Goal: Book appointment/travel/reservation

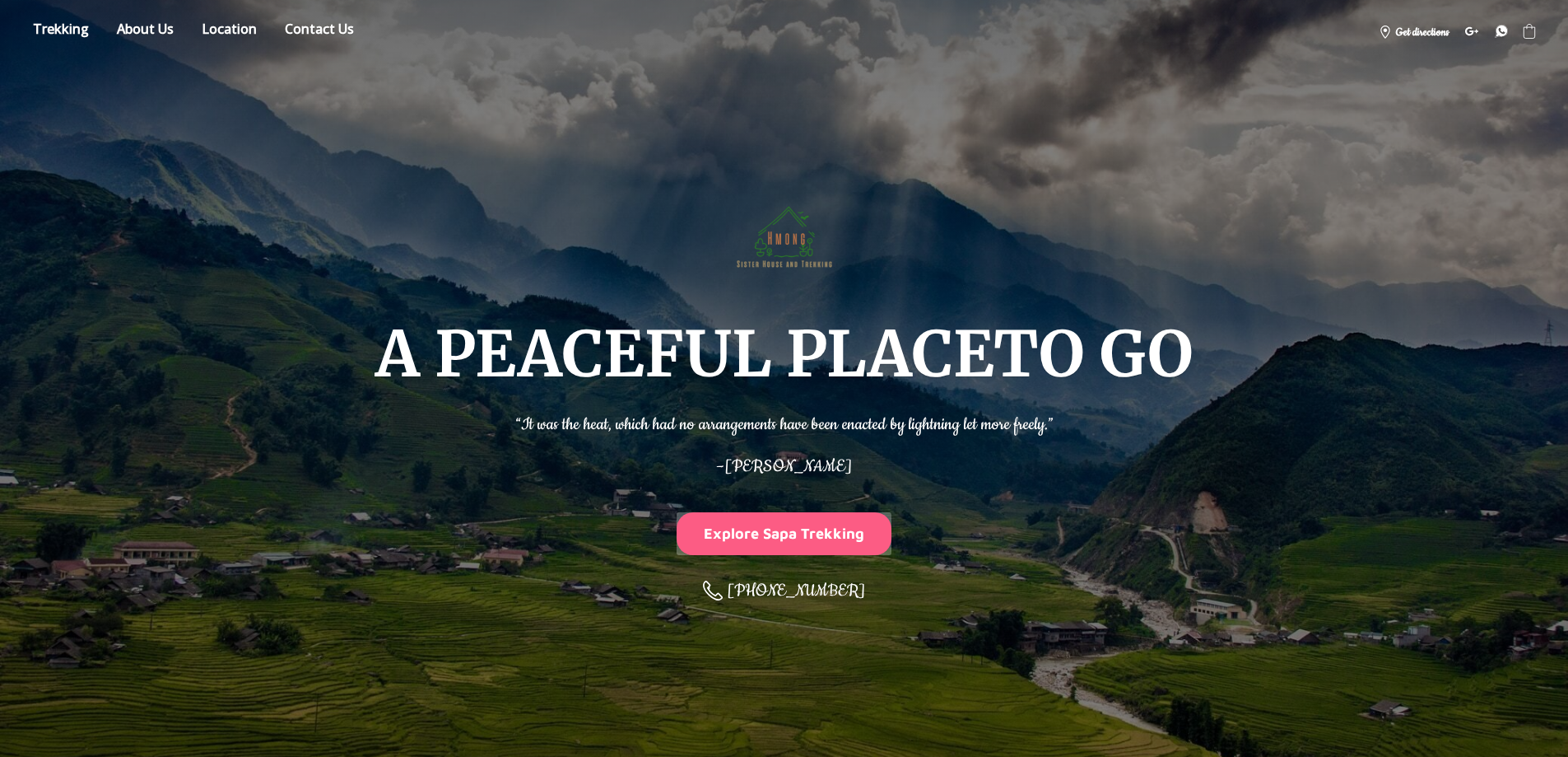
click at [747, 542] on button "Explore Sapa Trekking" at bounding box center [784, 532] width 215 height 42
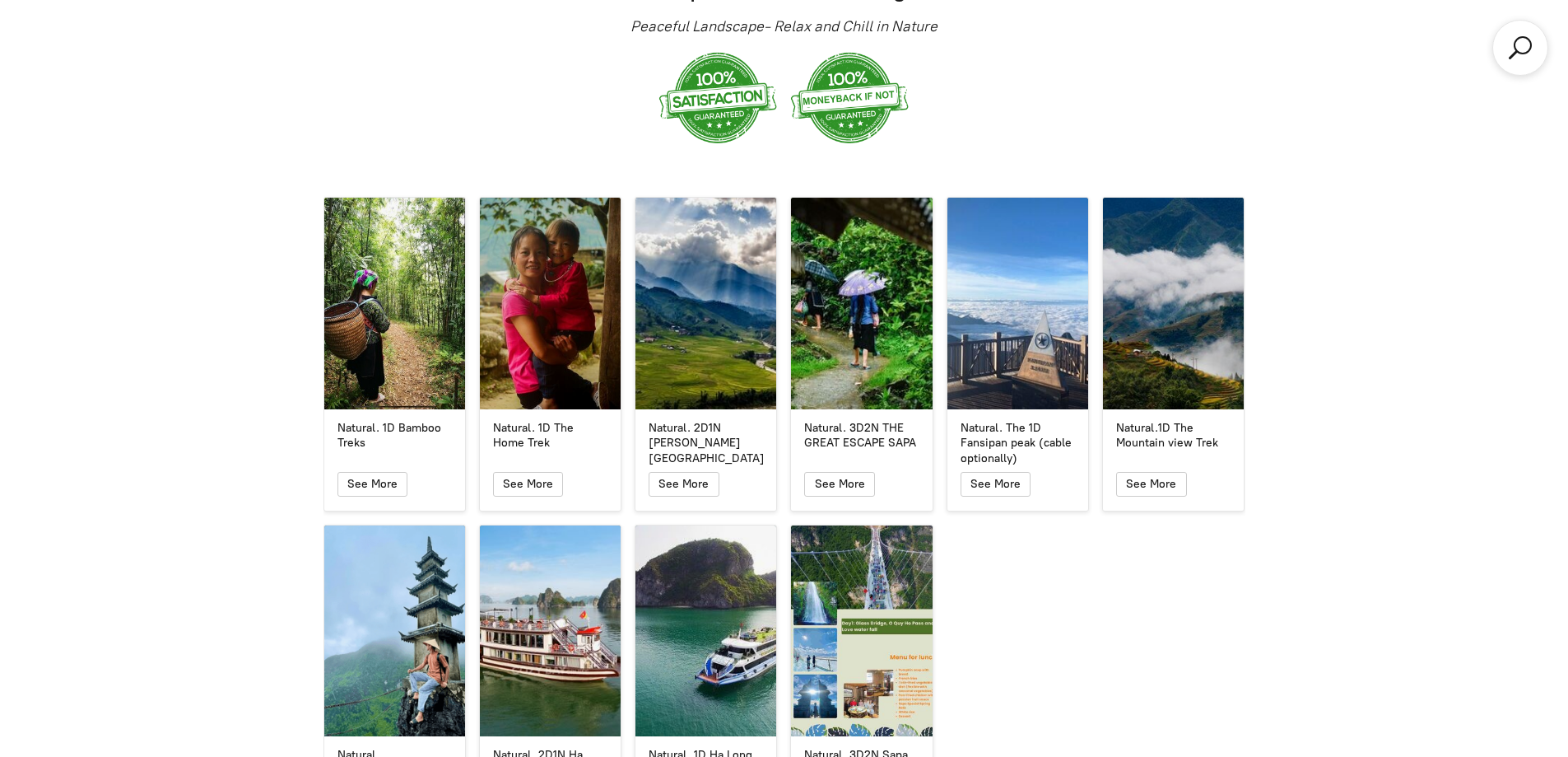
scroll to position [3062, 0]
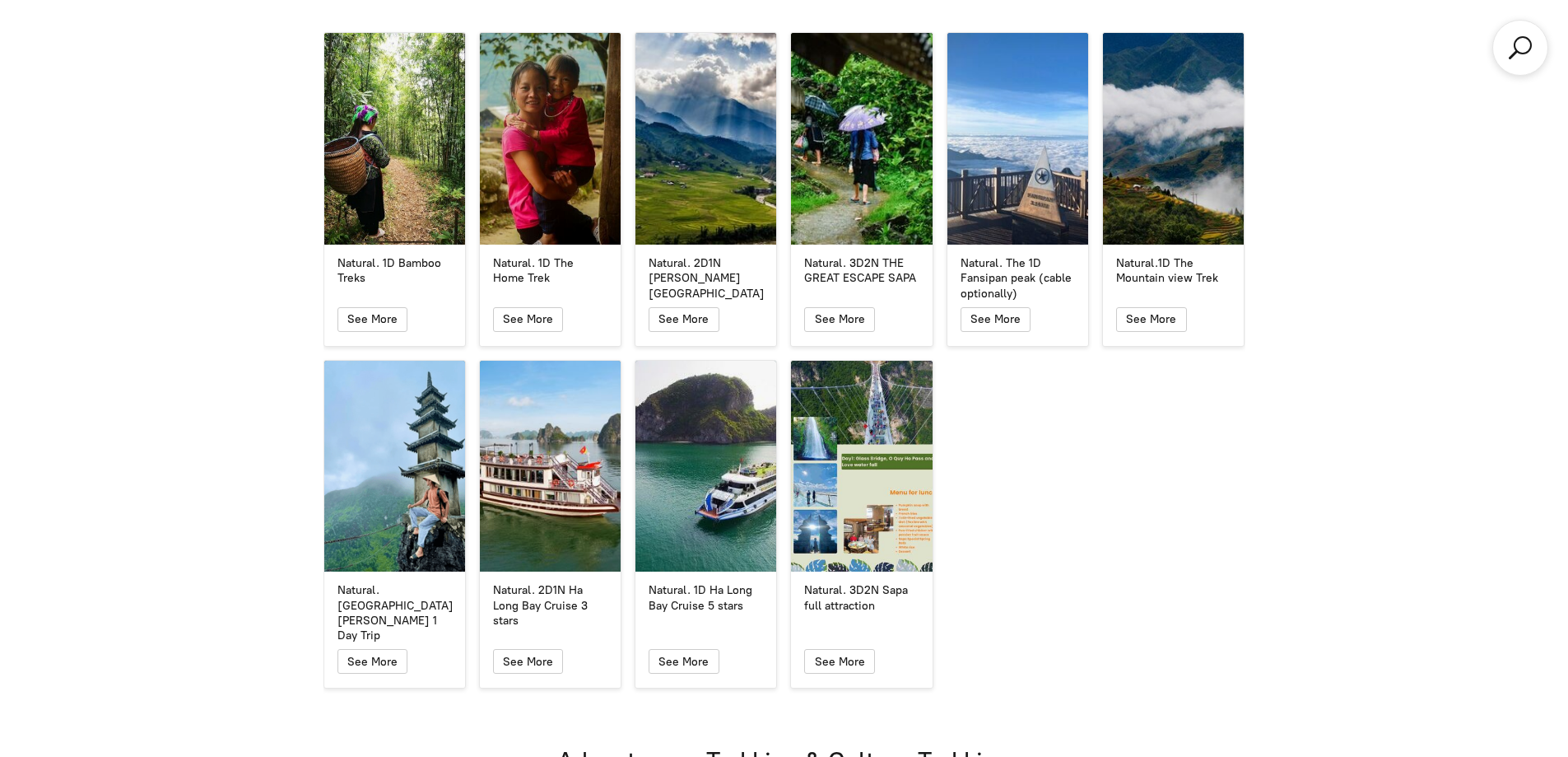
click at [1067, 565] on div "Natural. 1D Bamboo Treks Natural. 1D Bamboo Treks See More Natural. 1D The Home…" at bounding box center [784, 360] width 935 height 669
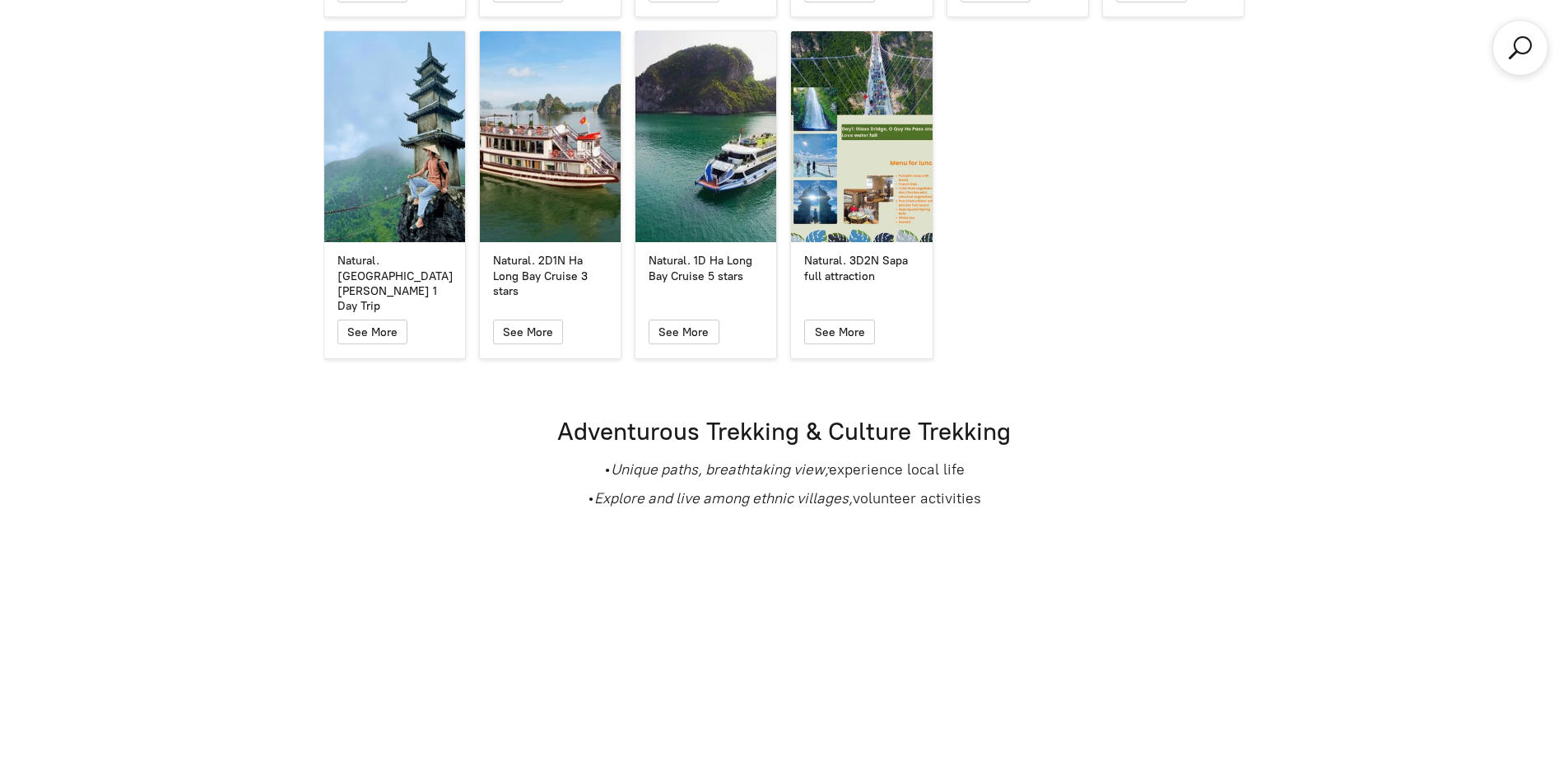
click at [747, 415] on h1 "Adventurous Trekking & Culture Trekking" at bounding box center [784, 431] width 922 height 32
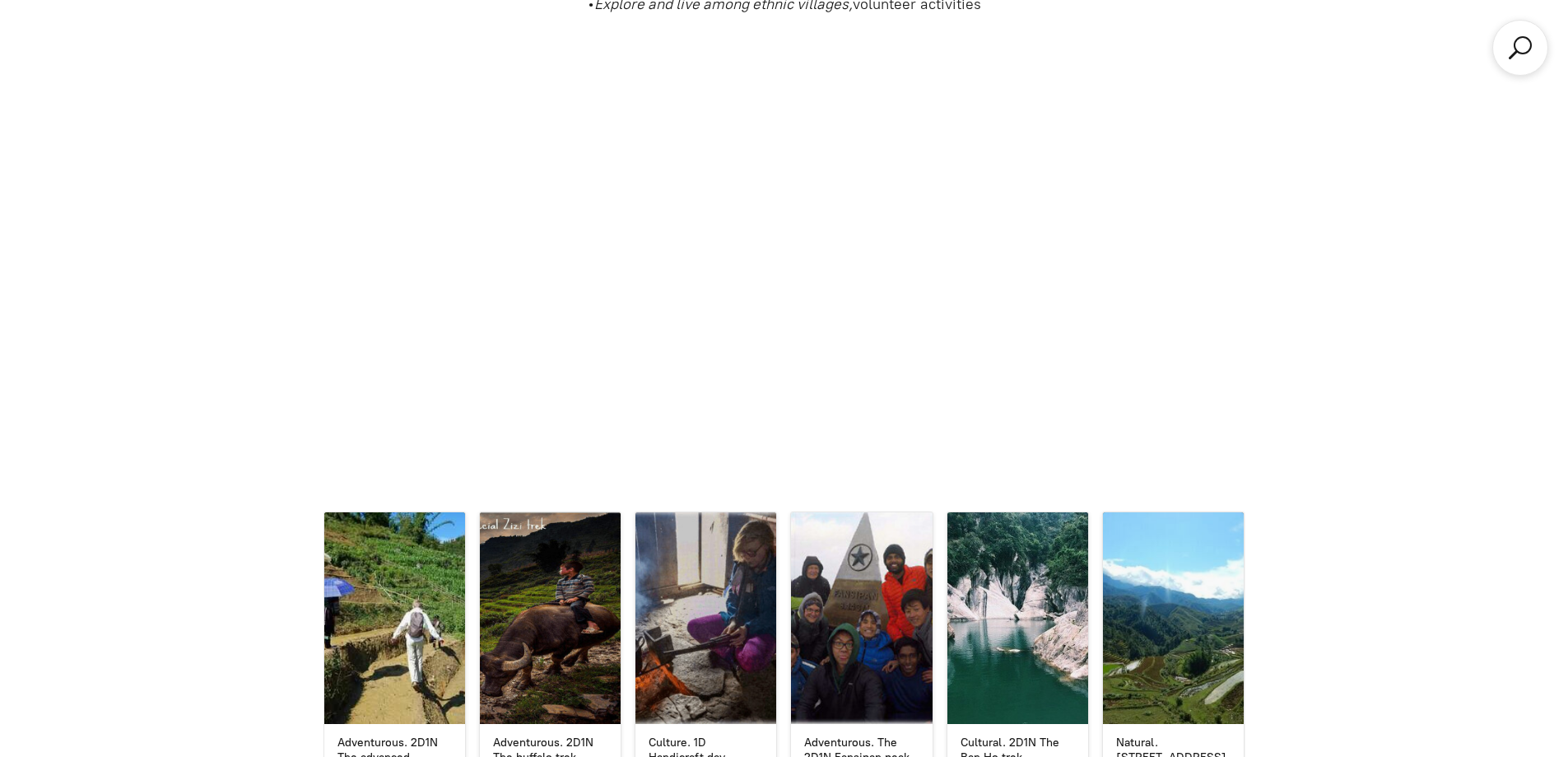
scroll to position [4214, 0]
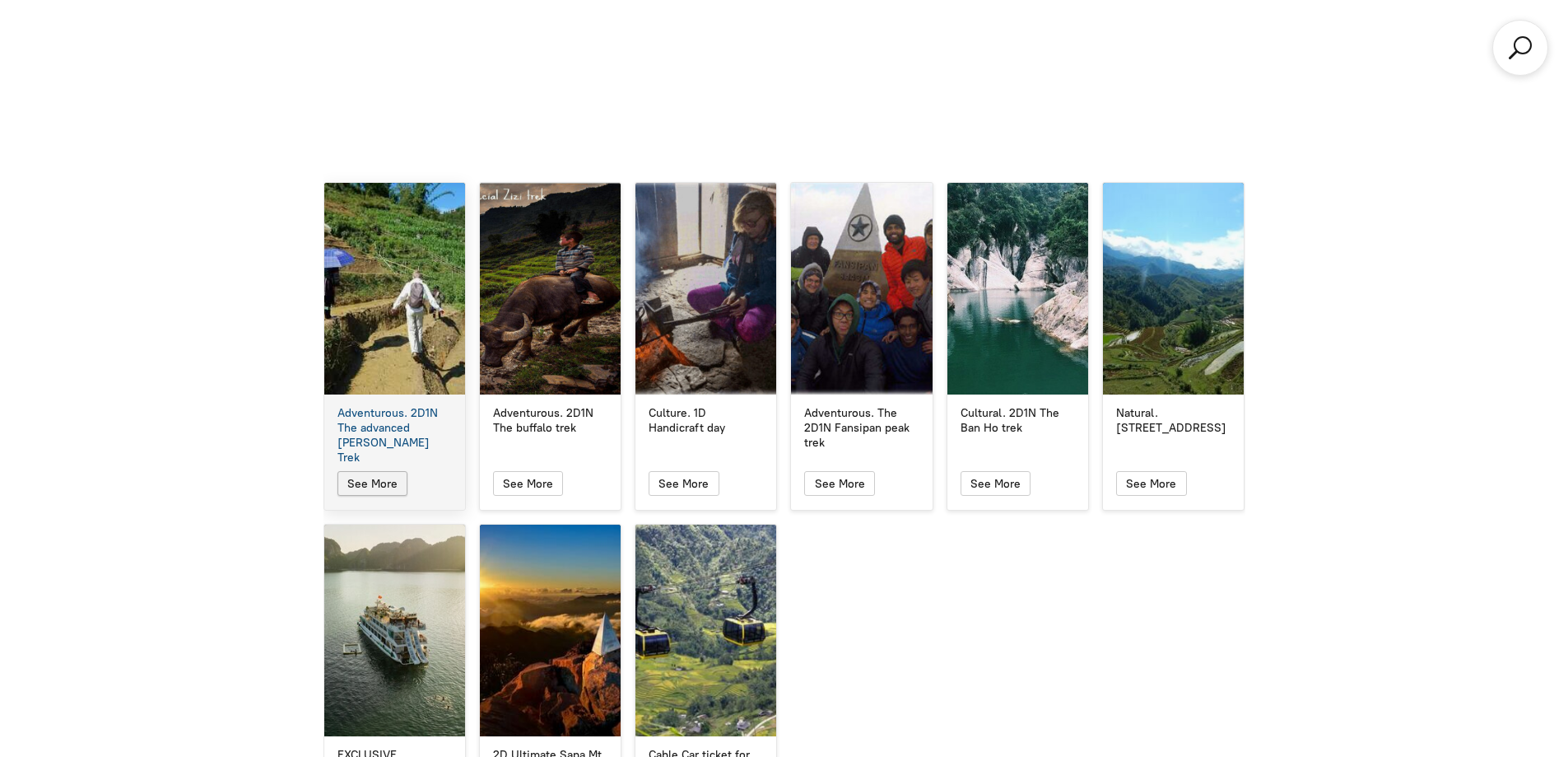
click at [383, 477] on span "See More" at bounding box center [372, 484] width 50 height 14
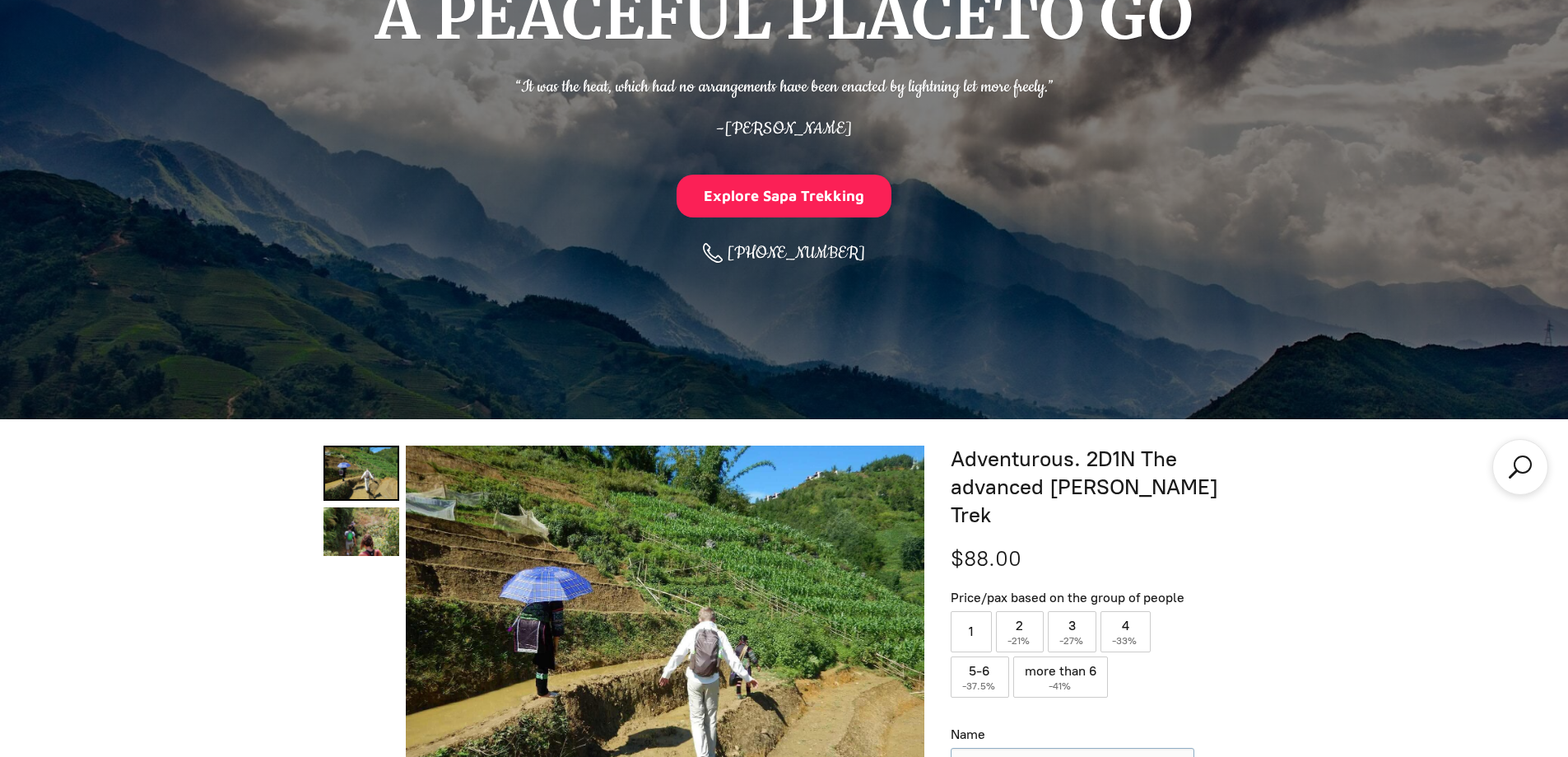
scroll to position [502, 0]
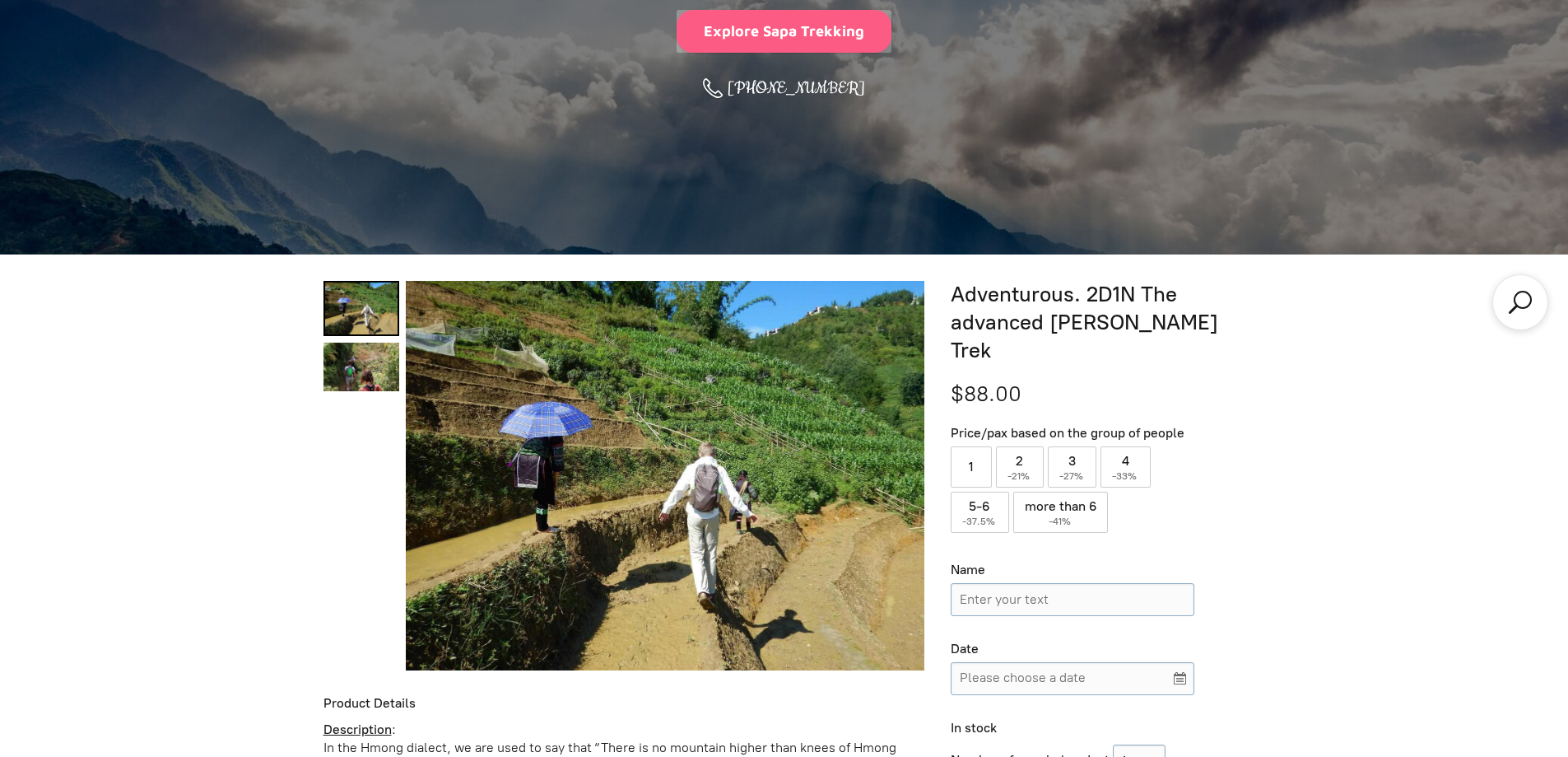
click at [789, 41] on button "Explore Sapa Trekking" at bounding box center [784, 31] width 215 height 42
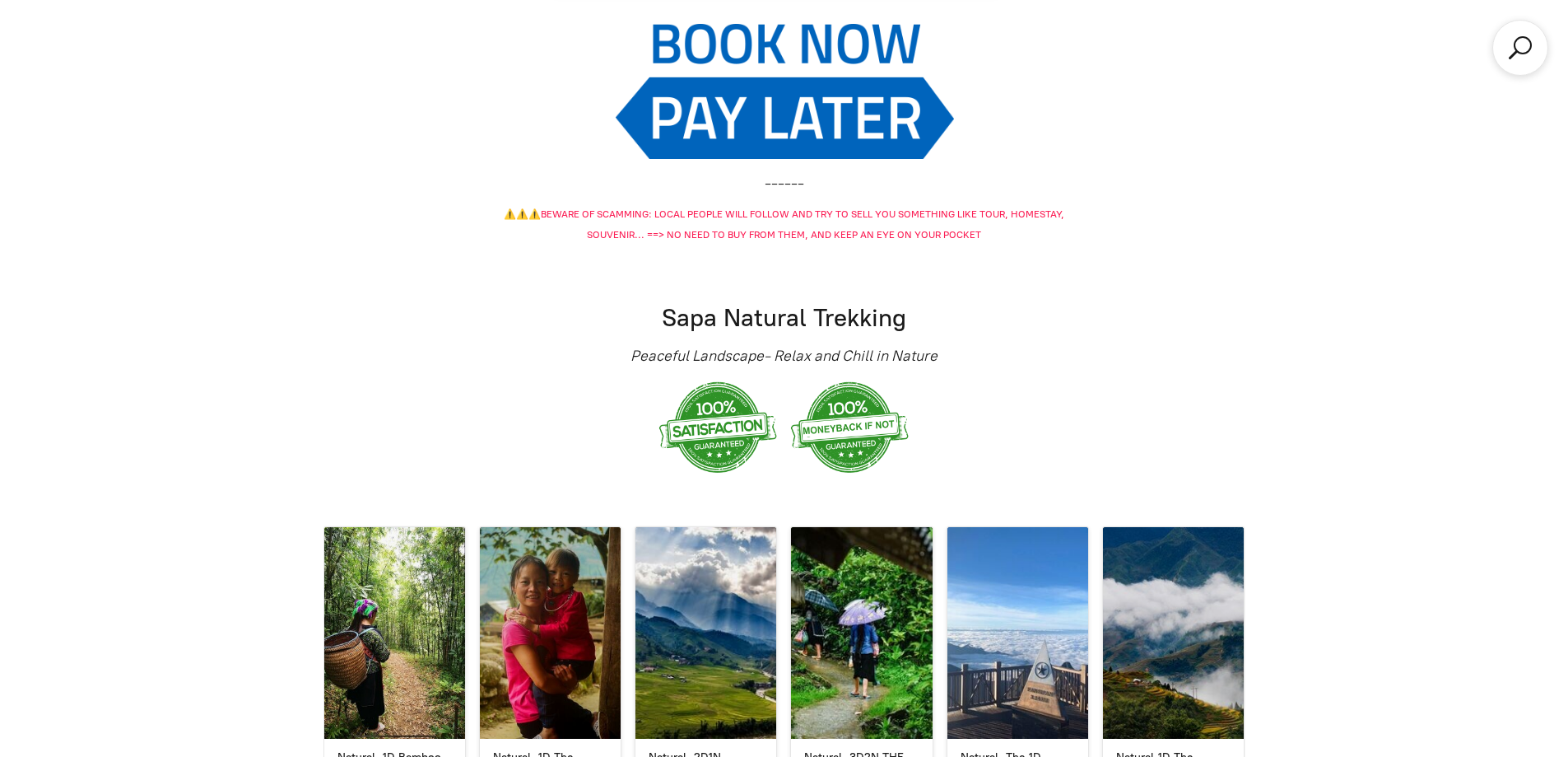
scroll to position [2733, 0]
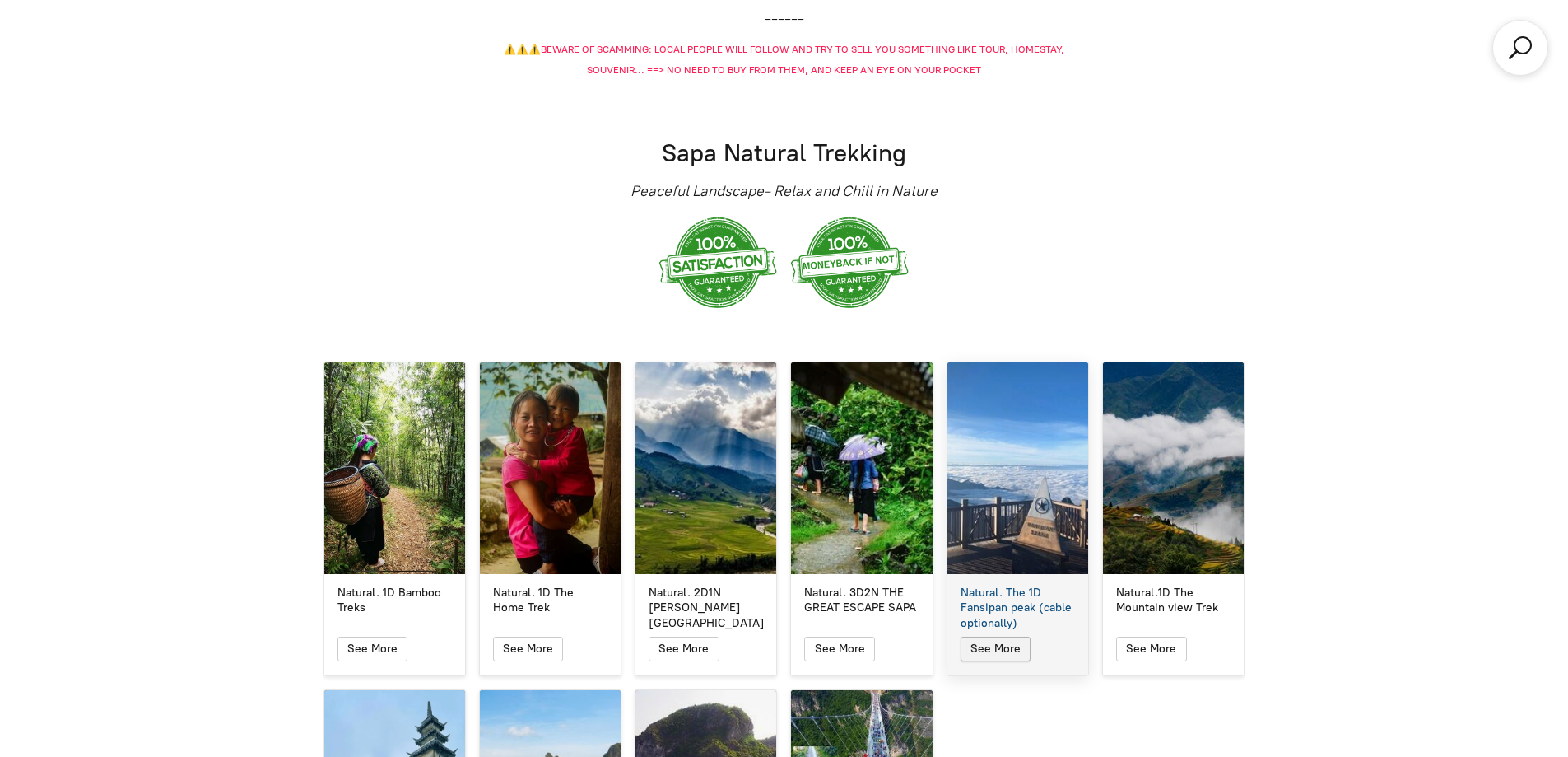
click at [1001, 639] on icon "button" at bounding box center [995, 648] width 14 height 20
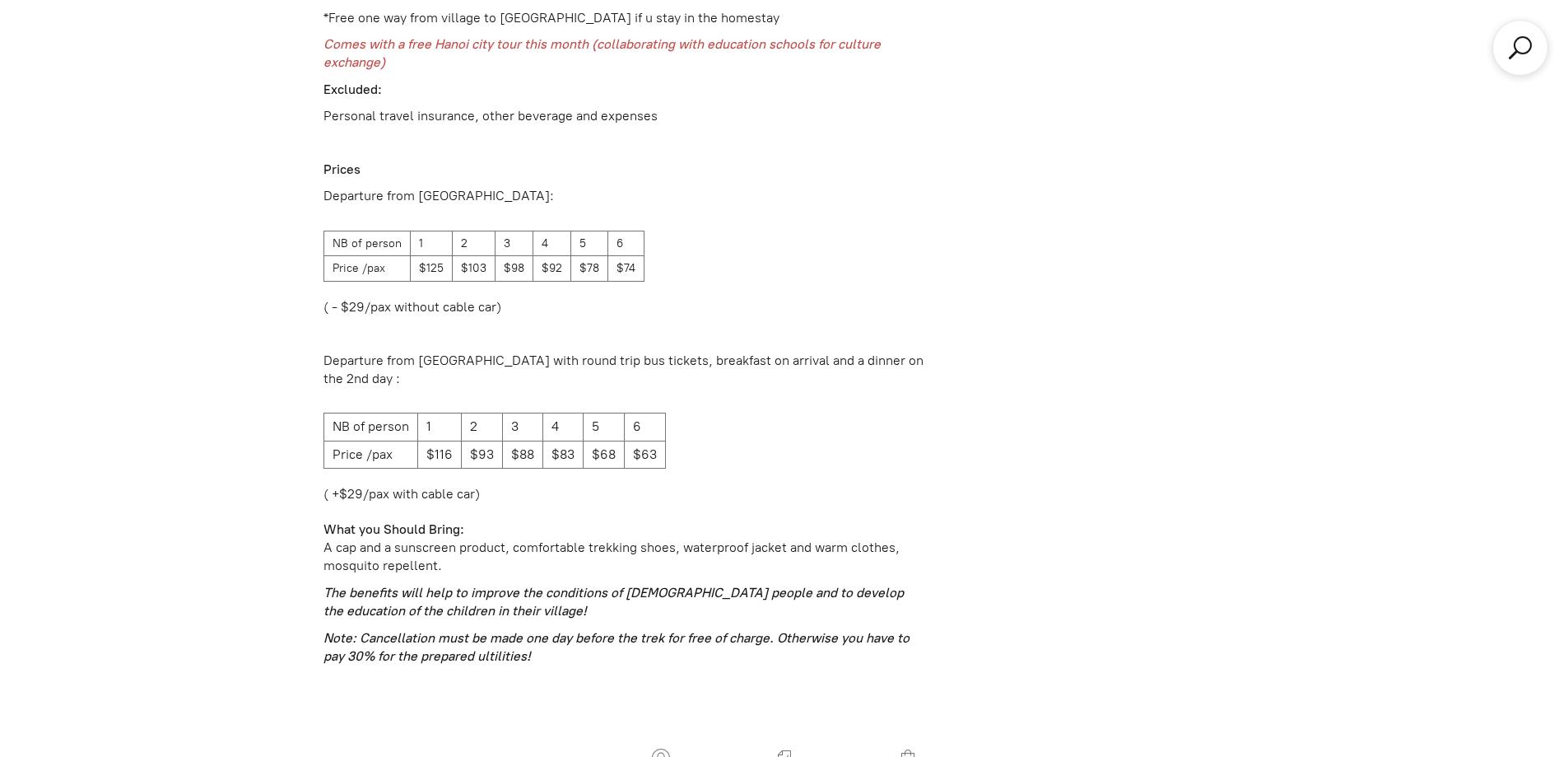
scroll to position [2568, 0]
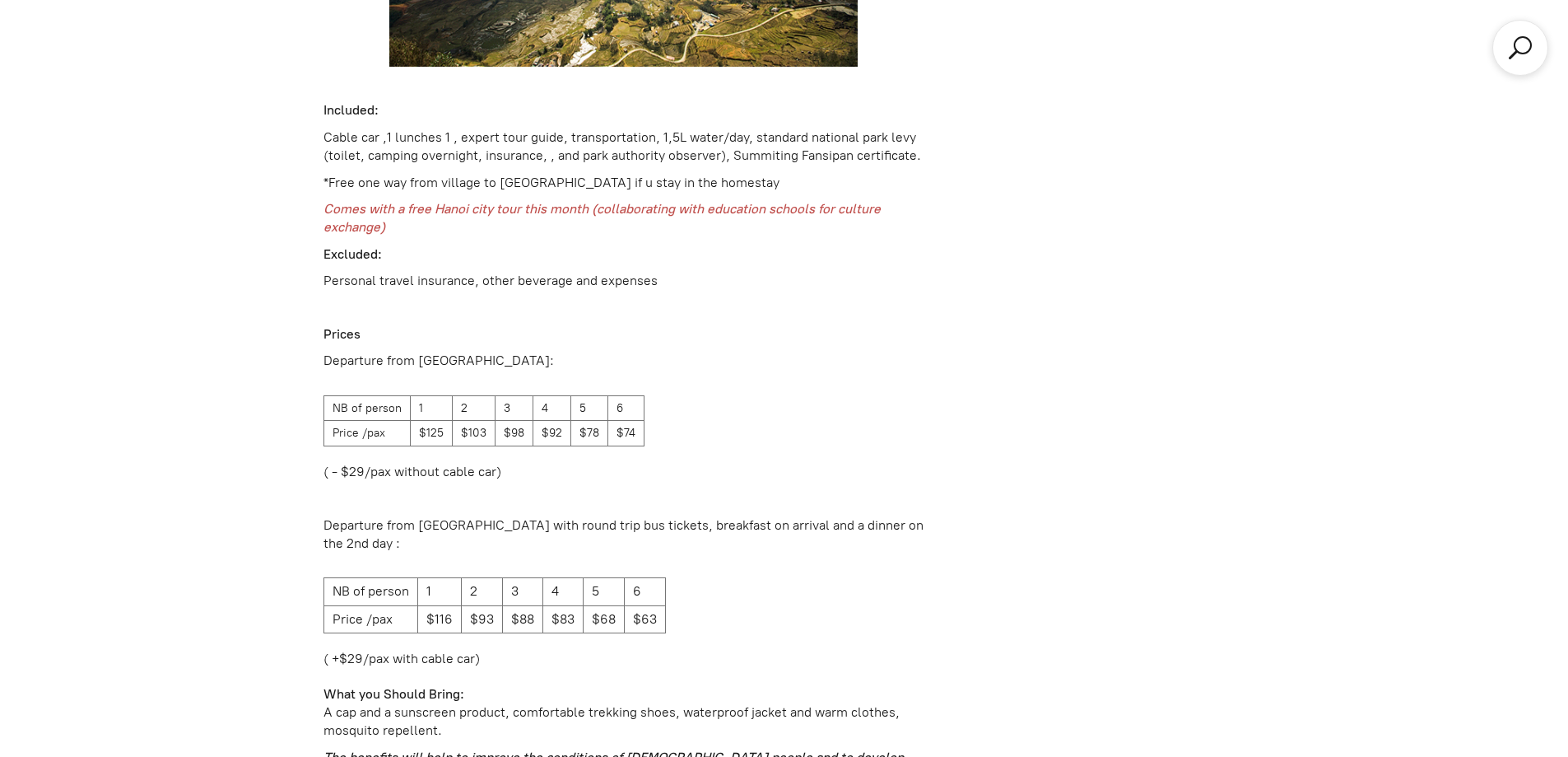
click at [415, 404] on td "1" at bounding box center [430, 408] width 42 height 26
click at [484, 400] on td "2" at bounding box center [473, 408] width 43 height 26
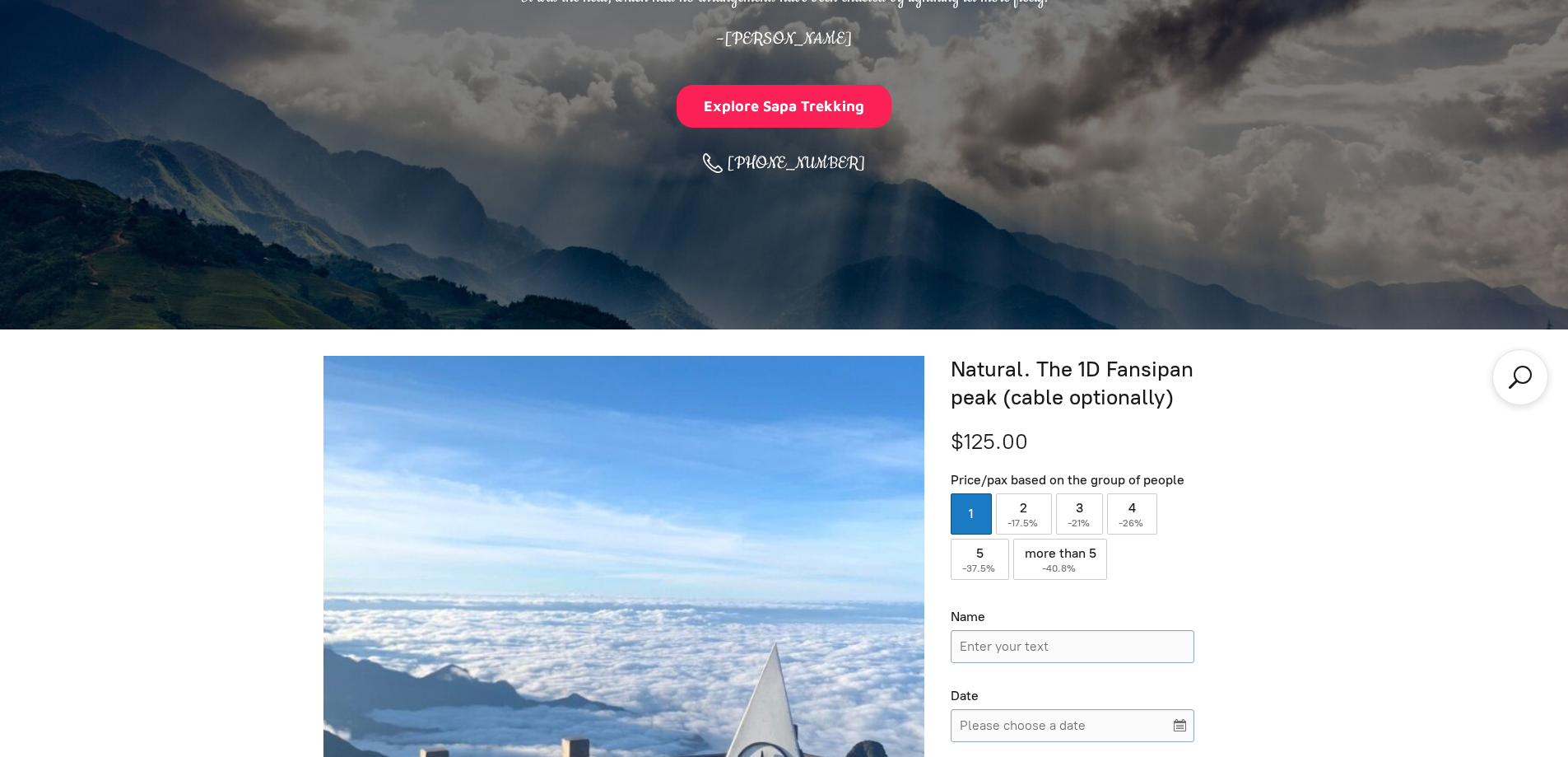
scroll to position [757, 0]
